Goal: Navigation & Orientation: Find specific page/section

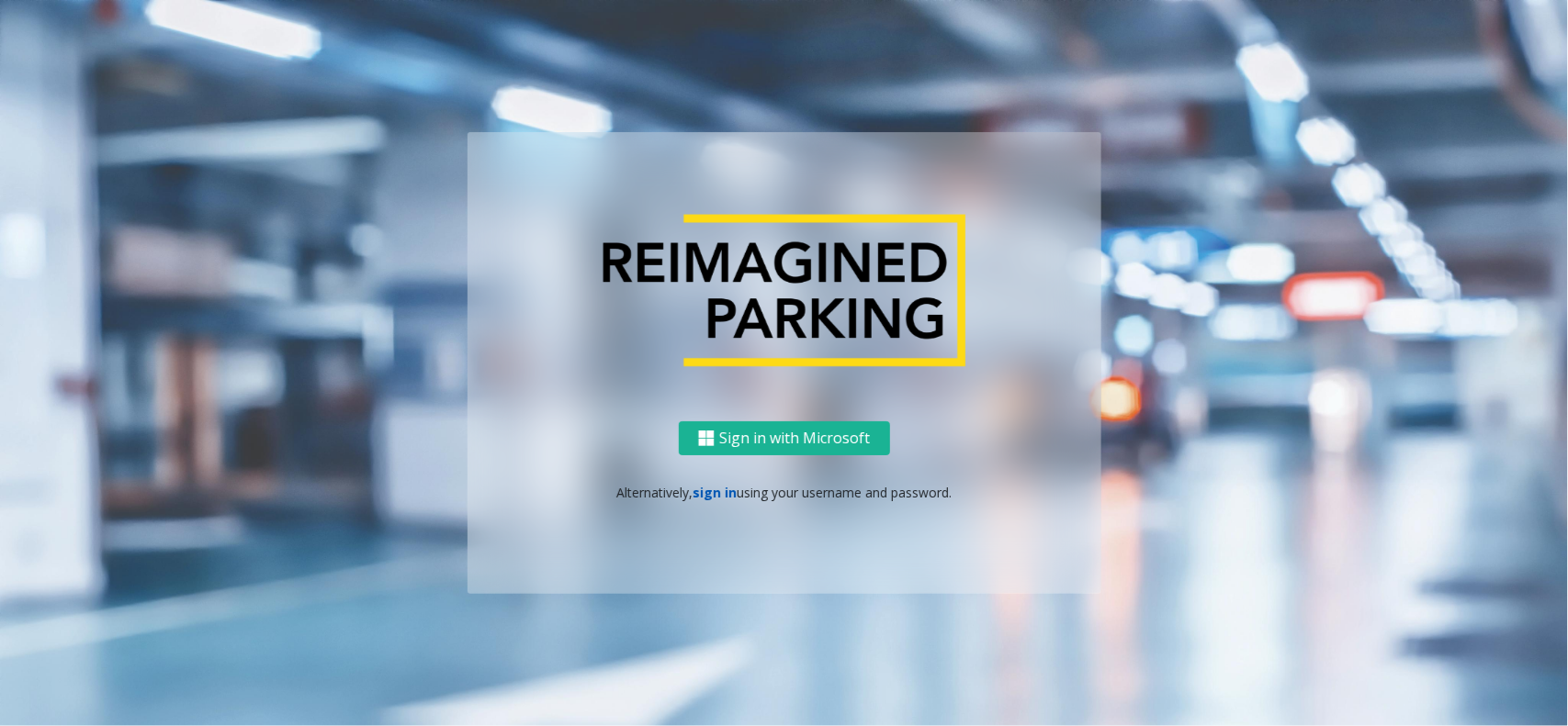
click at [700, 492] on link "sign in" at bounding box center [714, 493] width 44 height 17
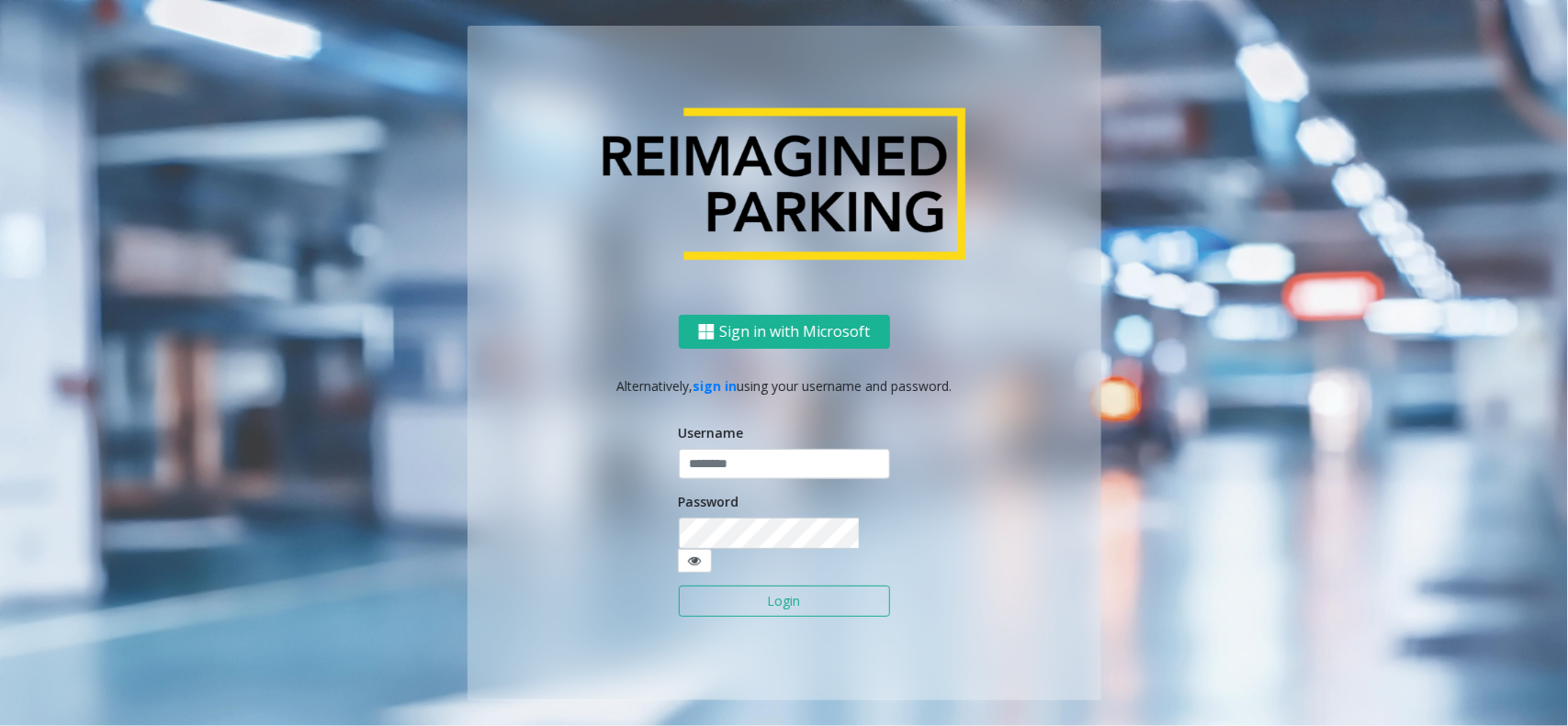
click at [755, 450] on div "Username" at bounding box center [784, 451] width 212 height 57
click at [755, 466] on input "text" at bounding box center [784, 465] width 212 height 31
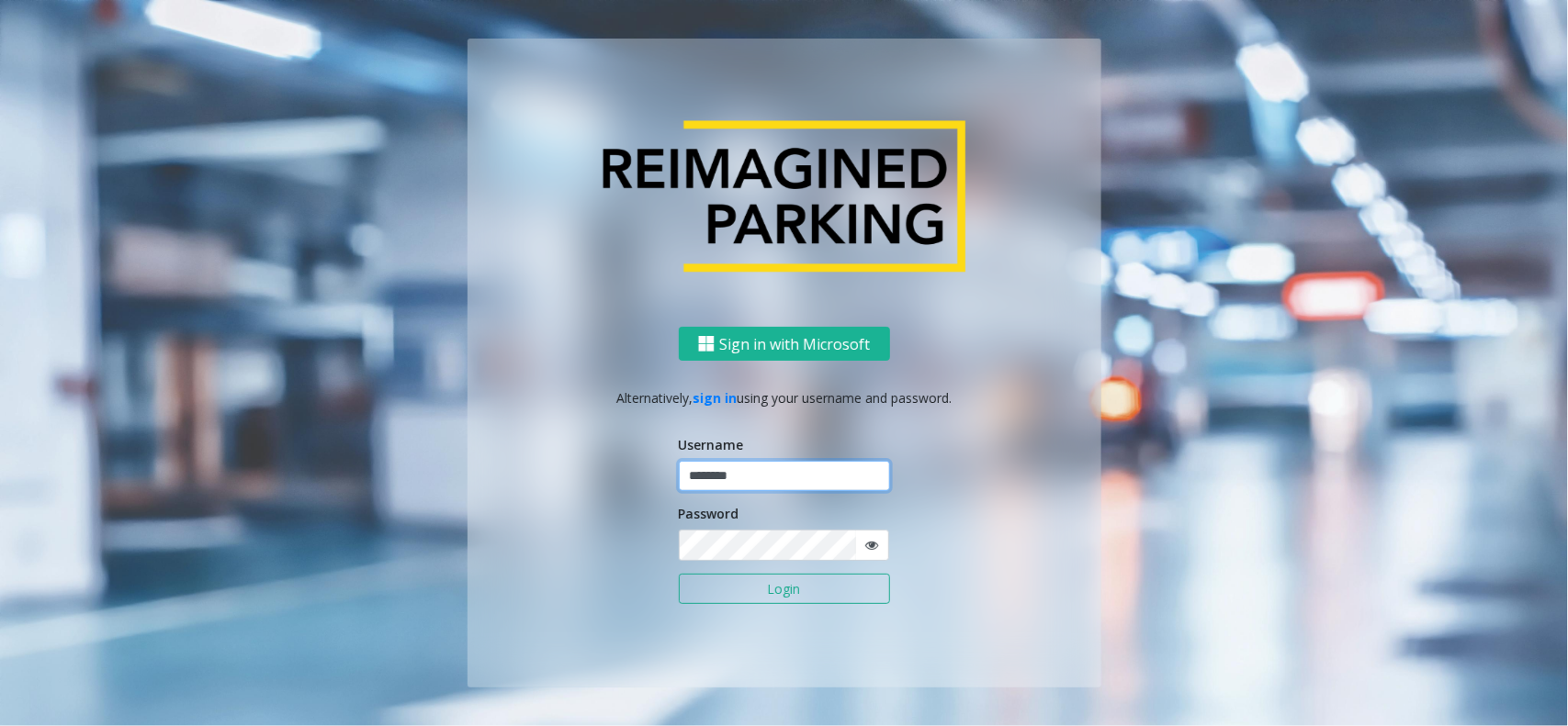
type input "********"
click at [679, 574] on button "Login" at bounding box center [784, 589] width 212 height 31
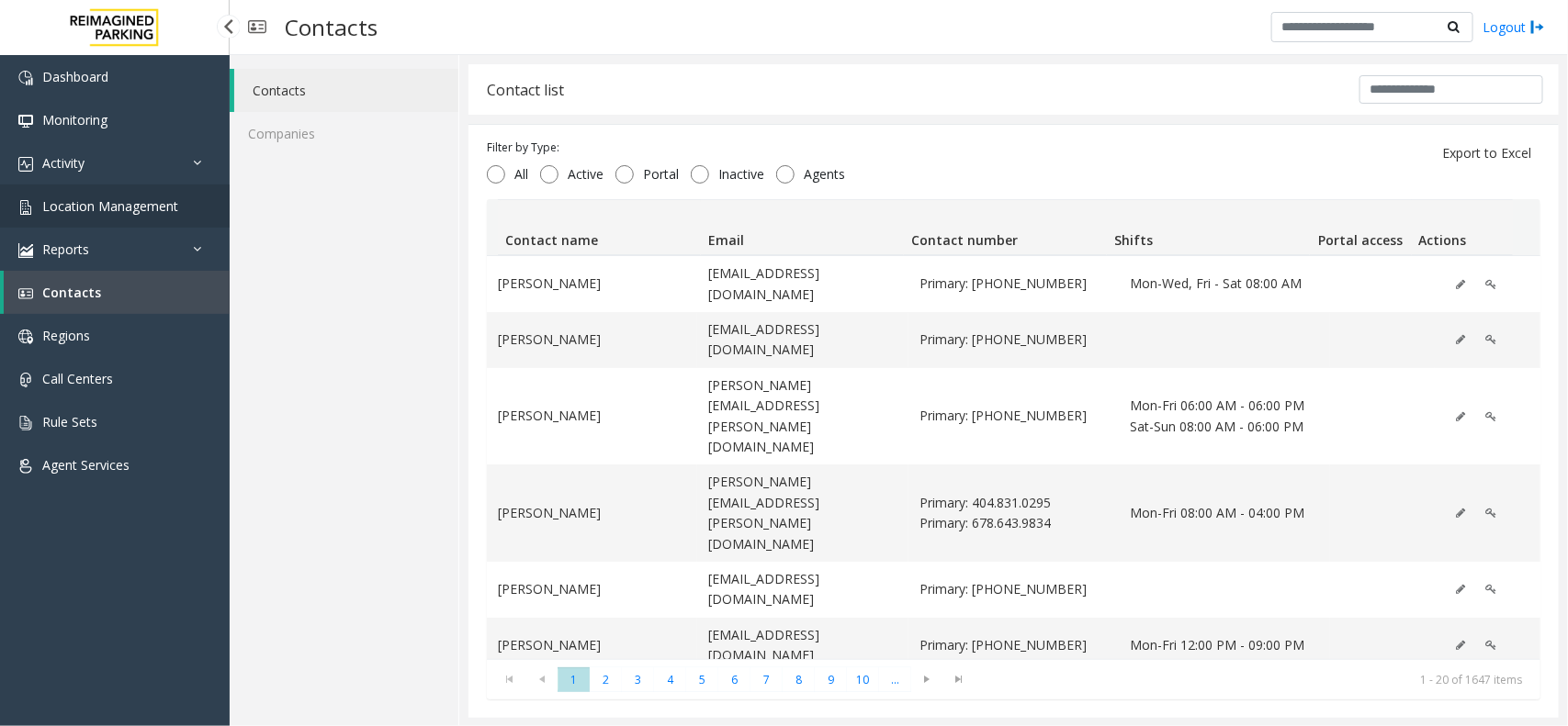
click at [111, 207] on span "Location Management" at bounding box center [111, 206] width 136 height 17
